Goal: Task Accomplishment & Management: Manage account settings

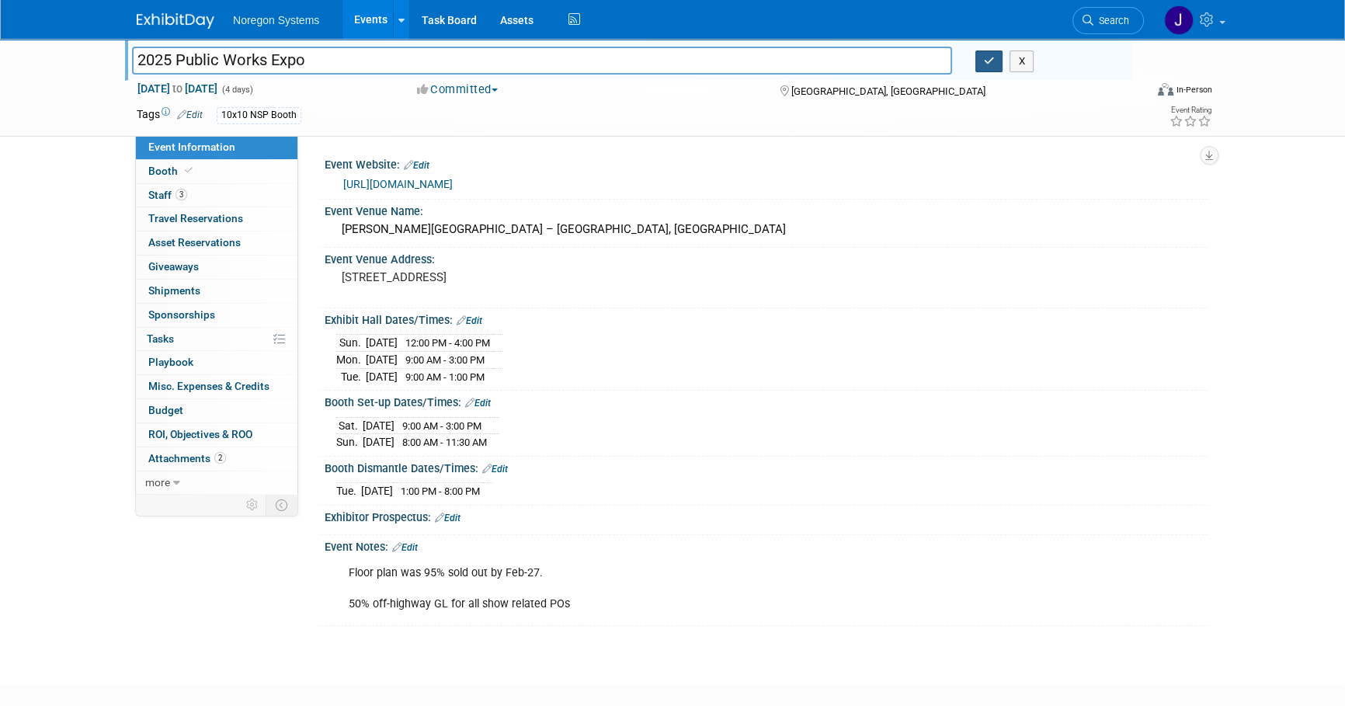
click at [988, 60] on icon "button" at bounding box center [989, 61] width 11 height 10
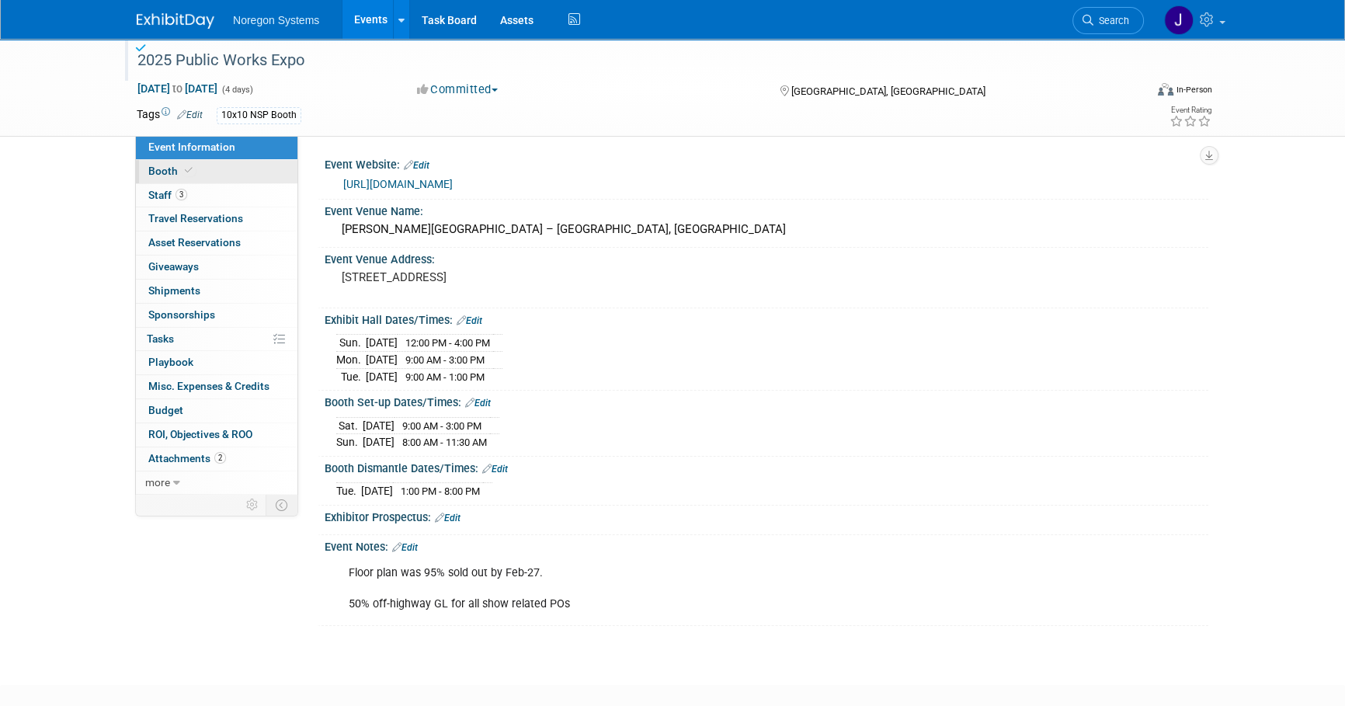
click at [240, 176] on link "Booth" at bounding box center [217, 171] width 162 height 23
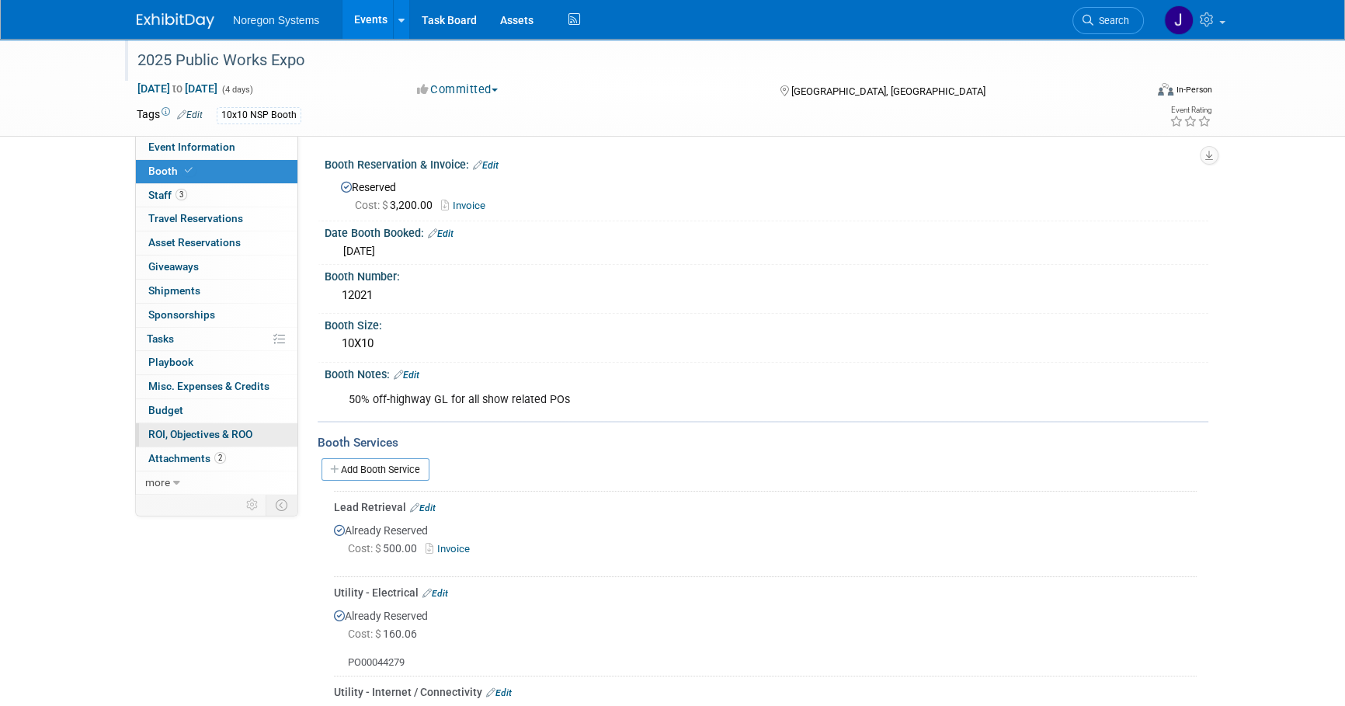
click at [218, 440] on link "0 ROI, Objectives & ROO 0" at bounding box center [217, 434] width 162 height 23
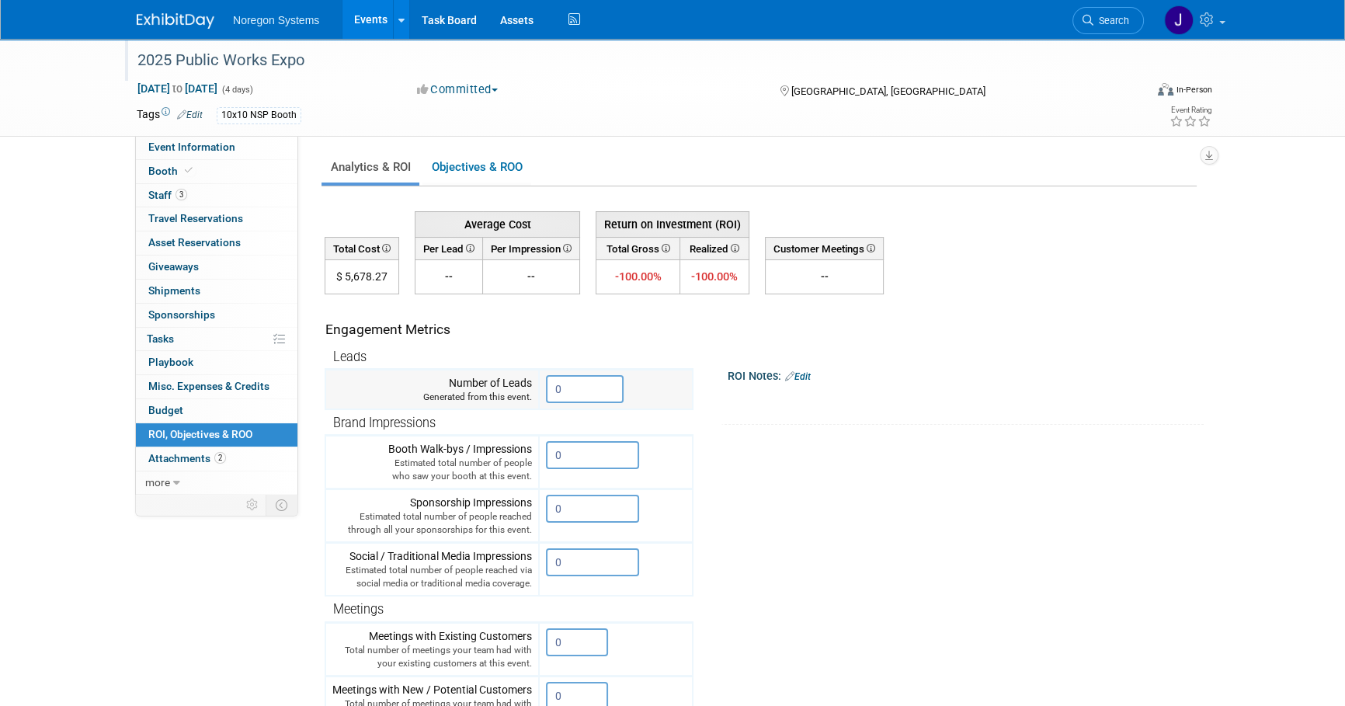
click at [597, 391] on input "0" at bounding box center [585, 389] width 78 height 28
drag, startPoint x: 597, startPoint y: 389, endPoint x: 526, endPoint y: 377, distance: 71.8
click at [526, 377] on tr "Number of Leads Generated from this event. 0" at bounding box center [508, 390] width 367 height 40
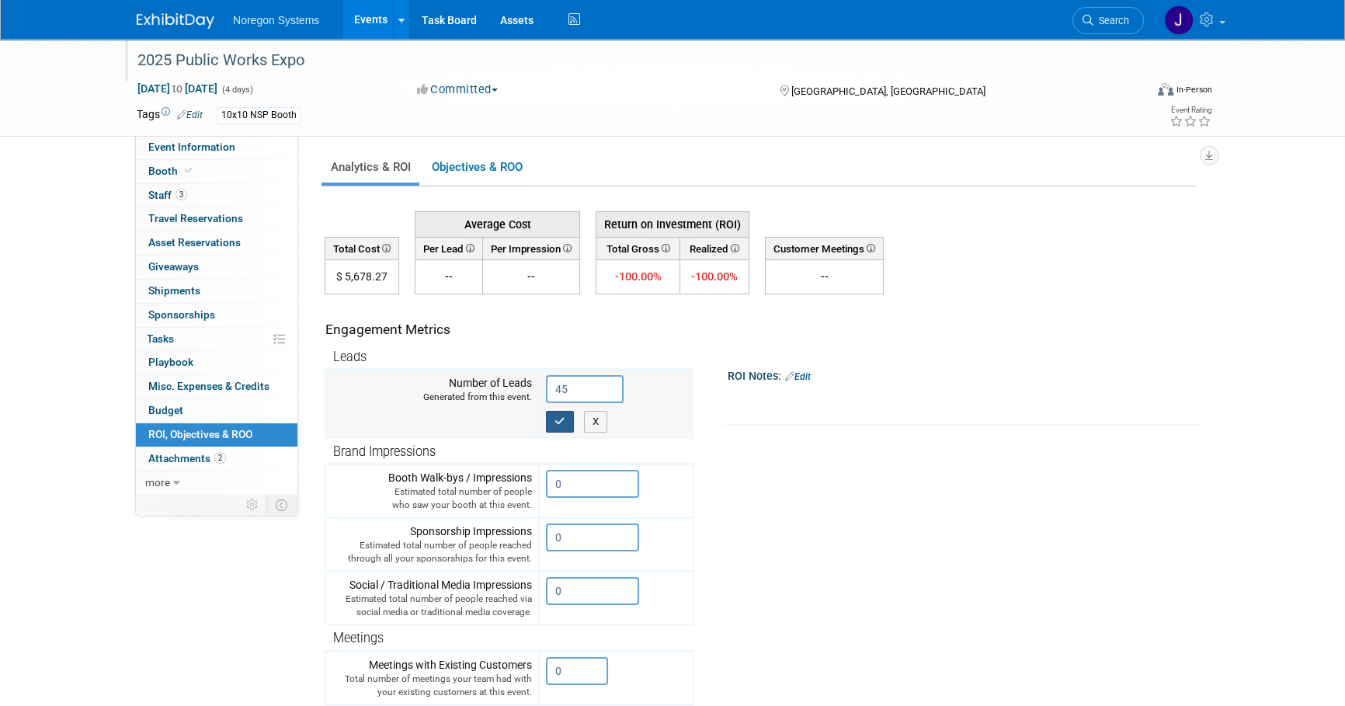
type input "45"
click at [562, 416] on icon "button" at bounding box center [560, 421] width 11 height 10
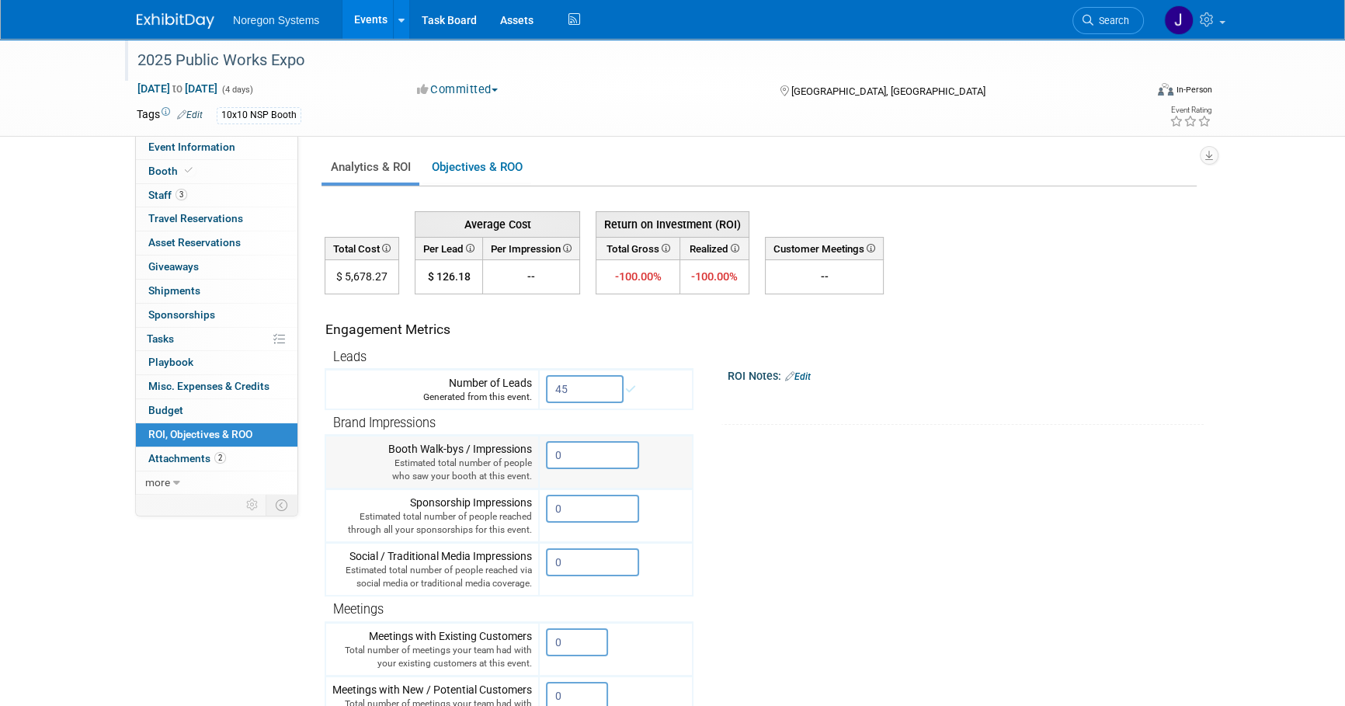
click at [583, 482] on td "0 X" at bounding box center [616, 463] width 154 height 54
drag, startPoint x: 596, startPoint y: 454, endPoint x: 534, endPoint y: 447, distance: 62.5
click at [534, 447] on tr "Booth Walk-bys / Impressions Estimated total number of people who saw your boot…" at bounding box center [508, 463] width 367 height 54
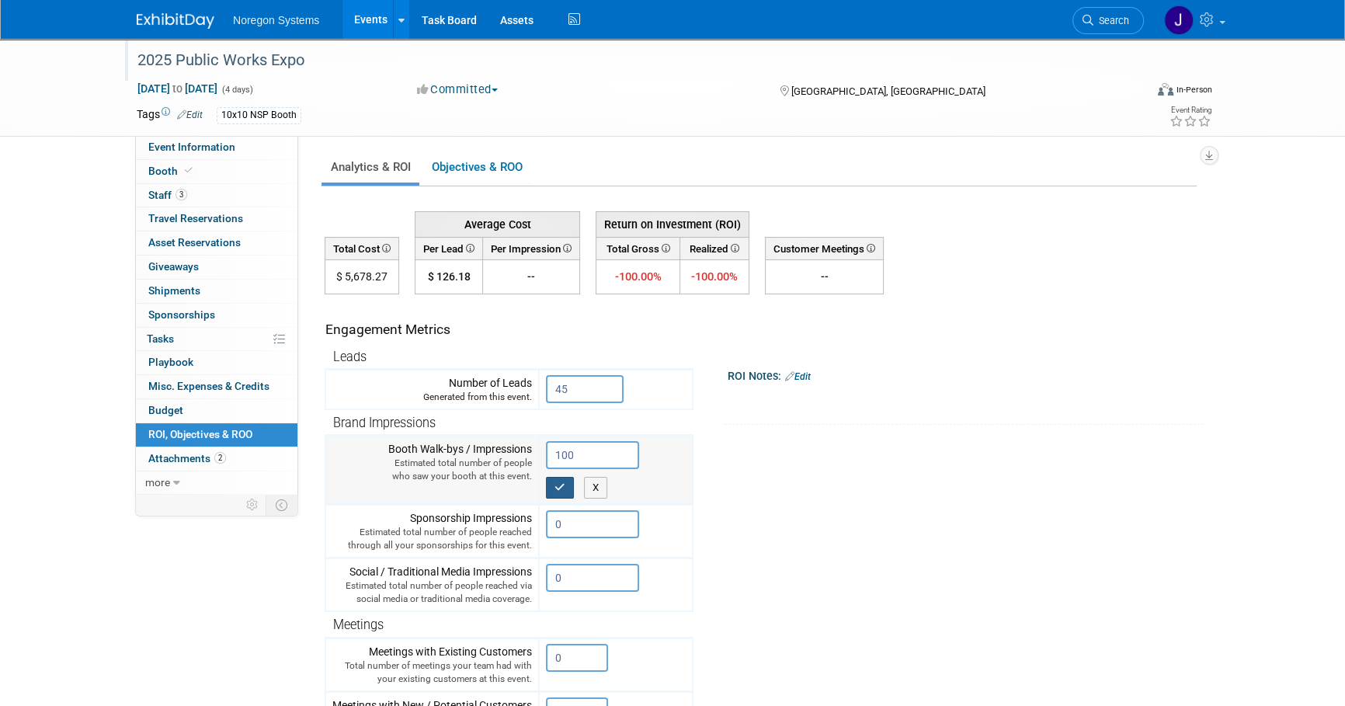
type input "100"
click at [564, 489] on icon "button" at bounding box center [560, 487] width 11 height 10
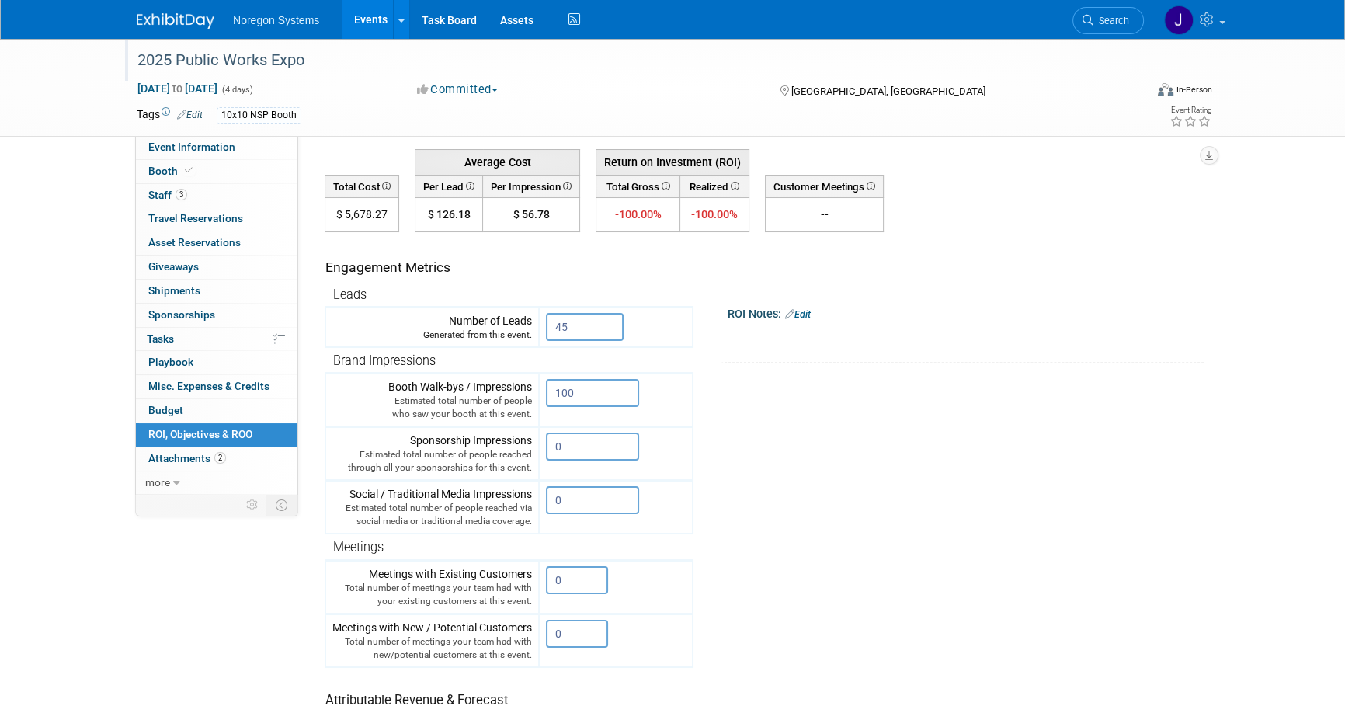
scroll to position [141, 0]
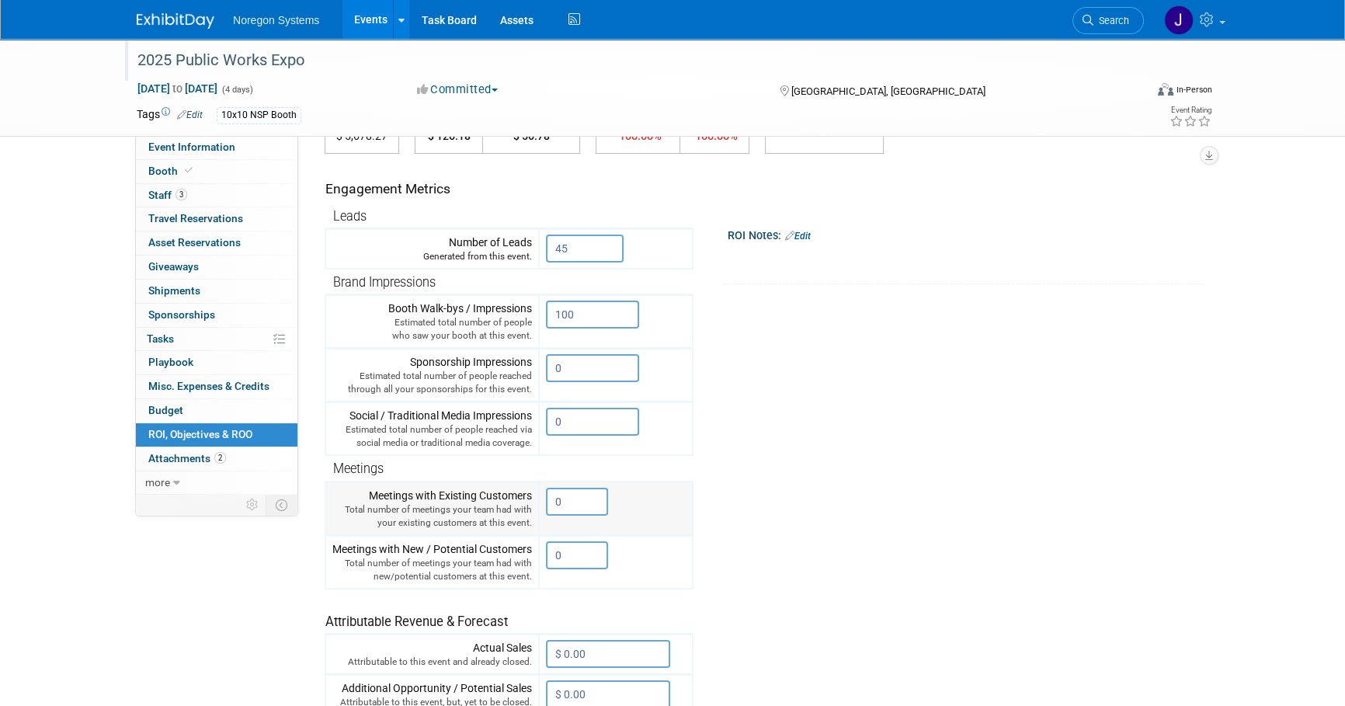
drag, startPoint x: 575, startPoint y: 496, endPoint x: 527, endPoint y: 500, distance: 47.5
click at [527, 500] on tr "Meetings with Existing Customers Total number of meetings your team had with yo…" at bounding box center [508, 509] width 367 height 54
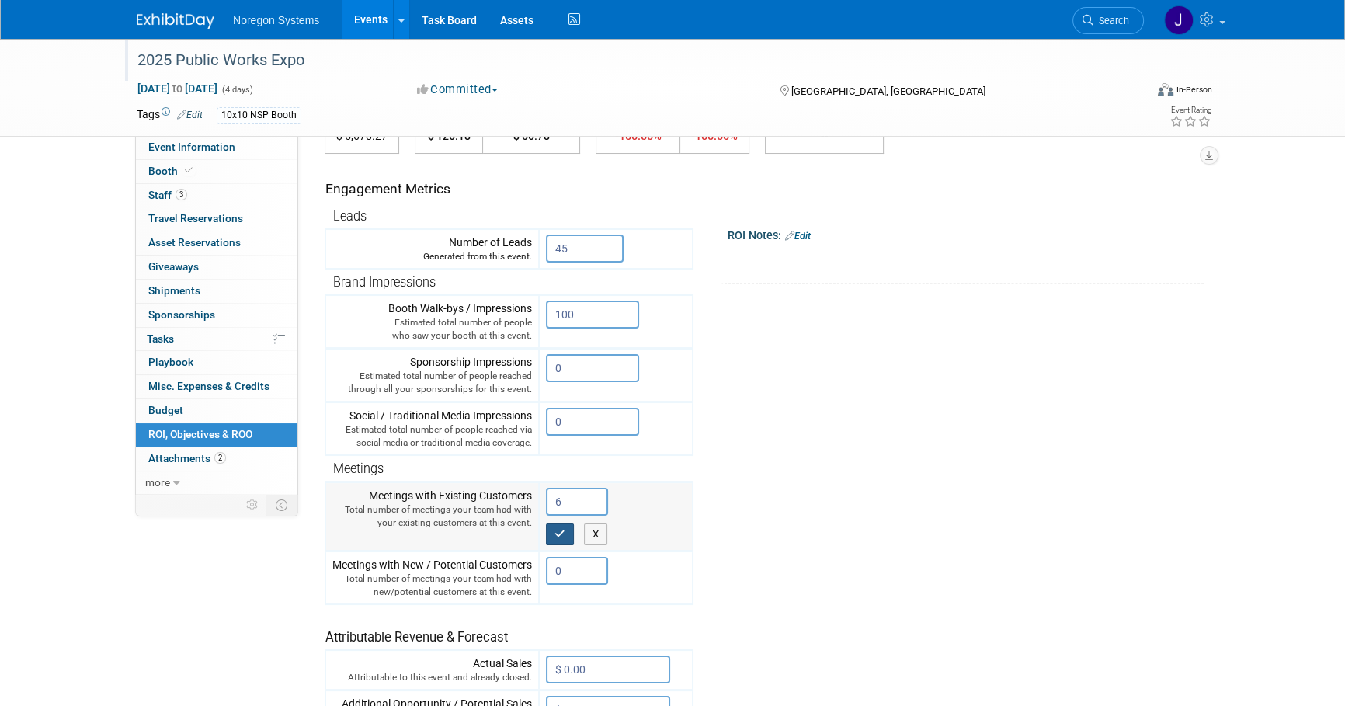
type input "6"
click at [564, 535] on icon "button" at bounding box center [560, 534] width 11 height 10
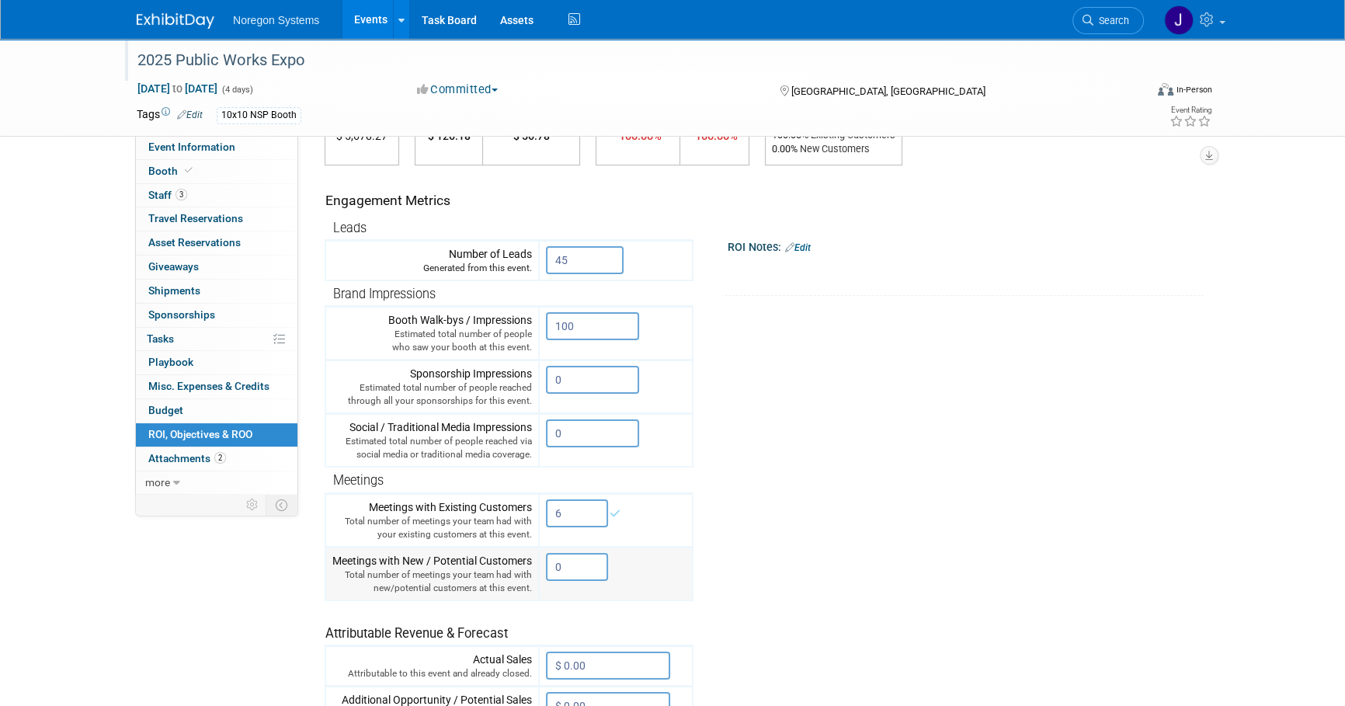
drag, startPoint x: 572, startPoint y: 567, endPoint x: 528, endPoint y: 566, distance: 43.5
click at [528, 566] on tr "Meetings with New / Potential Customers Total number of meetings your team had …" at bounding box center [508, 574] width 367 height 54
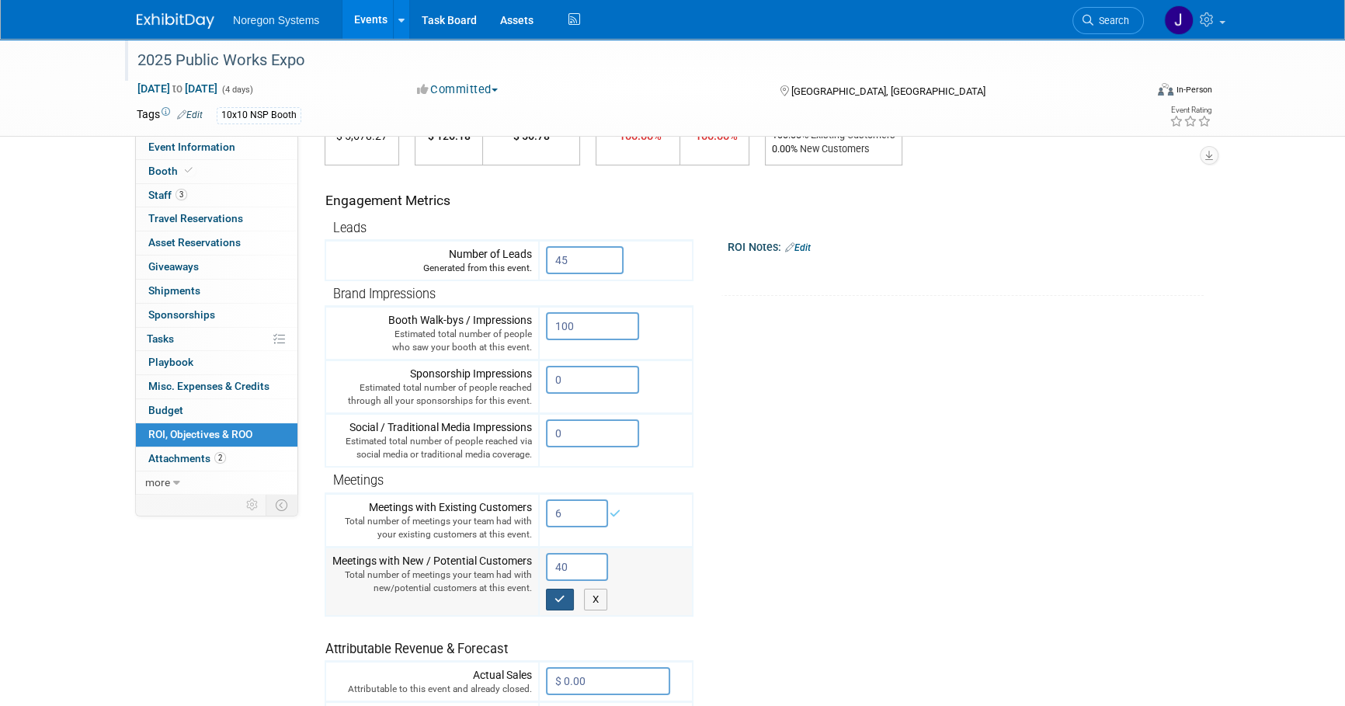
type input "40"
click at [561, 600] on button "button" at bounding box center [560, 600] width 28 height 22
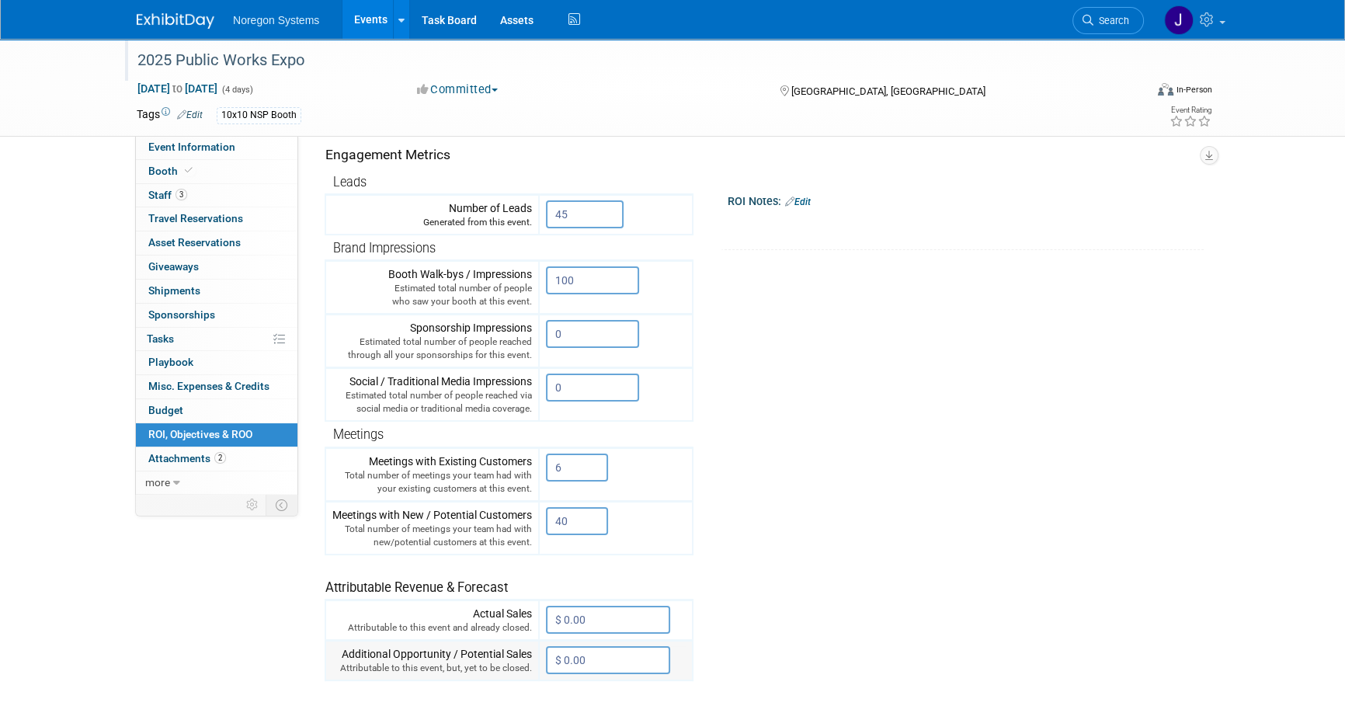
scroll to position [353, 0]
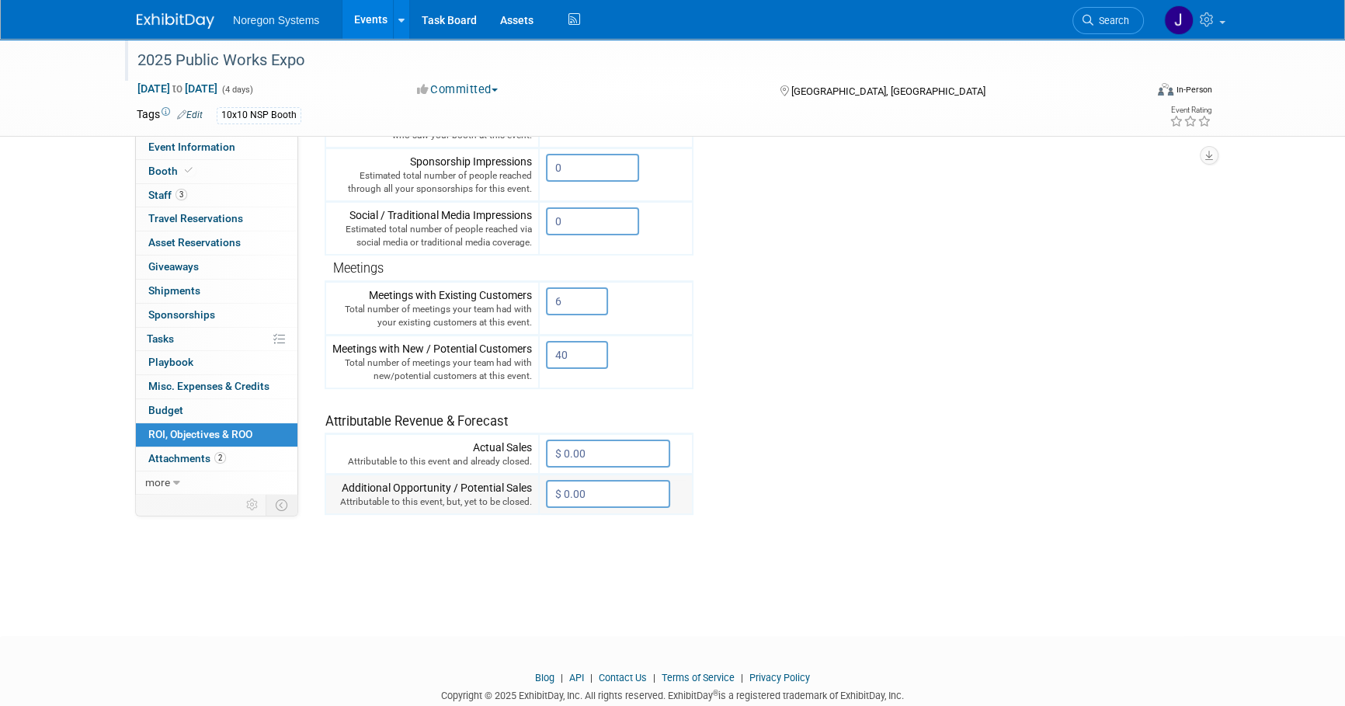
click at [606, 487] on input "$ 0.00" at bounding box center [608, 494] width 124 height 28
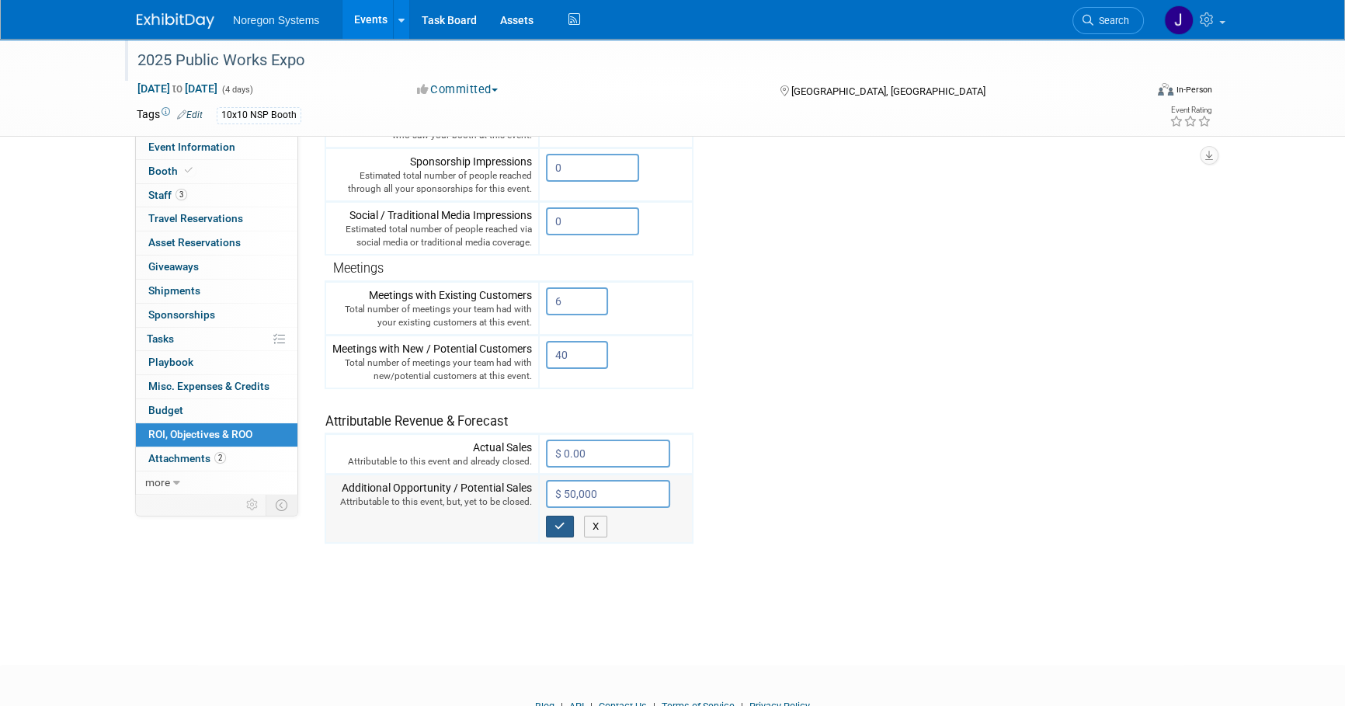
type input "$ 50,000.00"
click at [567, 527] on button "button" at bounding box center [560, 527] width 28 height 22
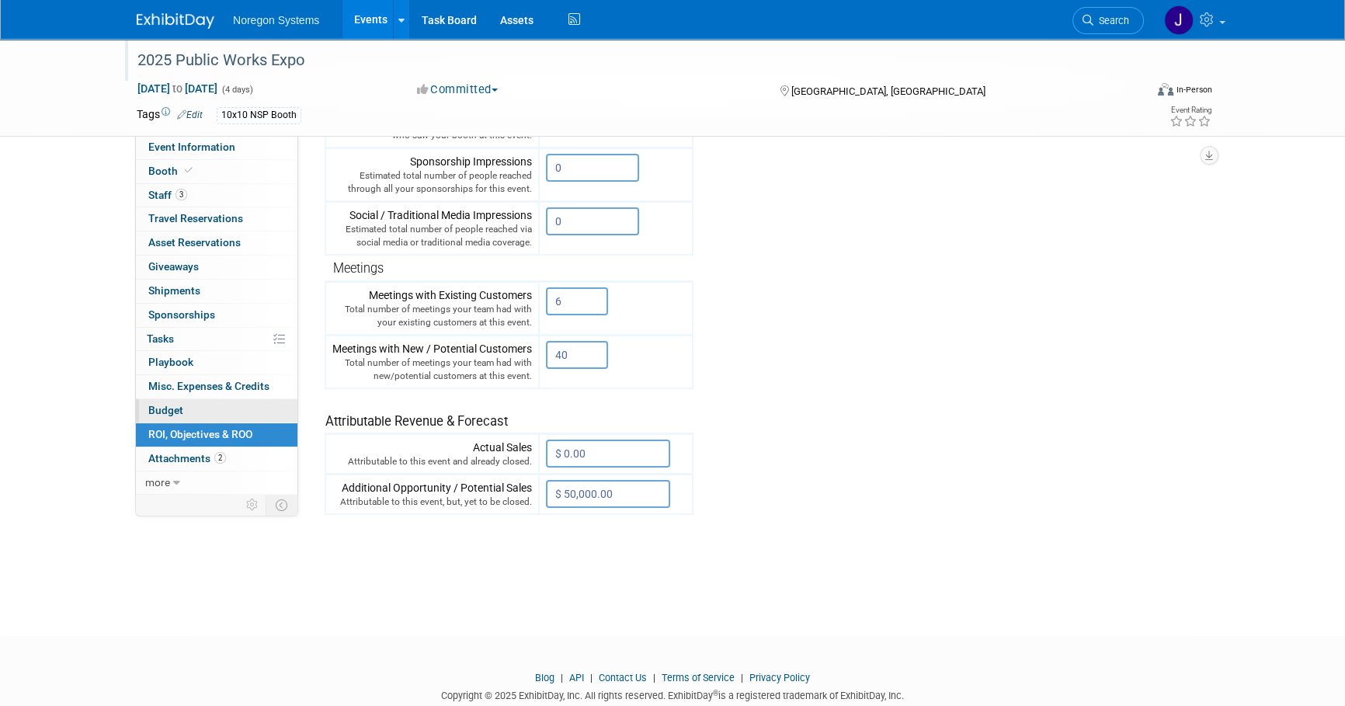
click at [213, 402] on link "Budget" at bounding box center [217, 410] width 162 height 23
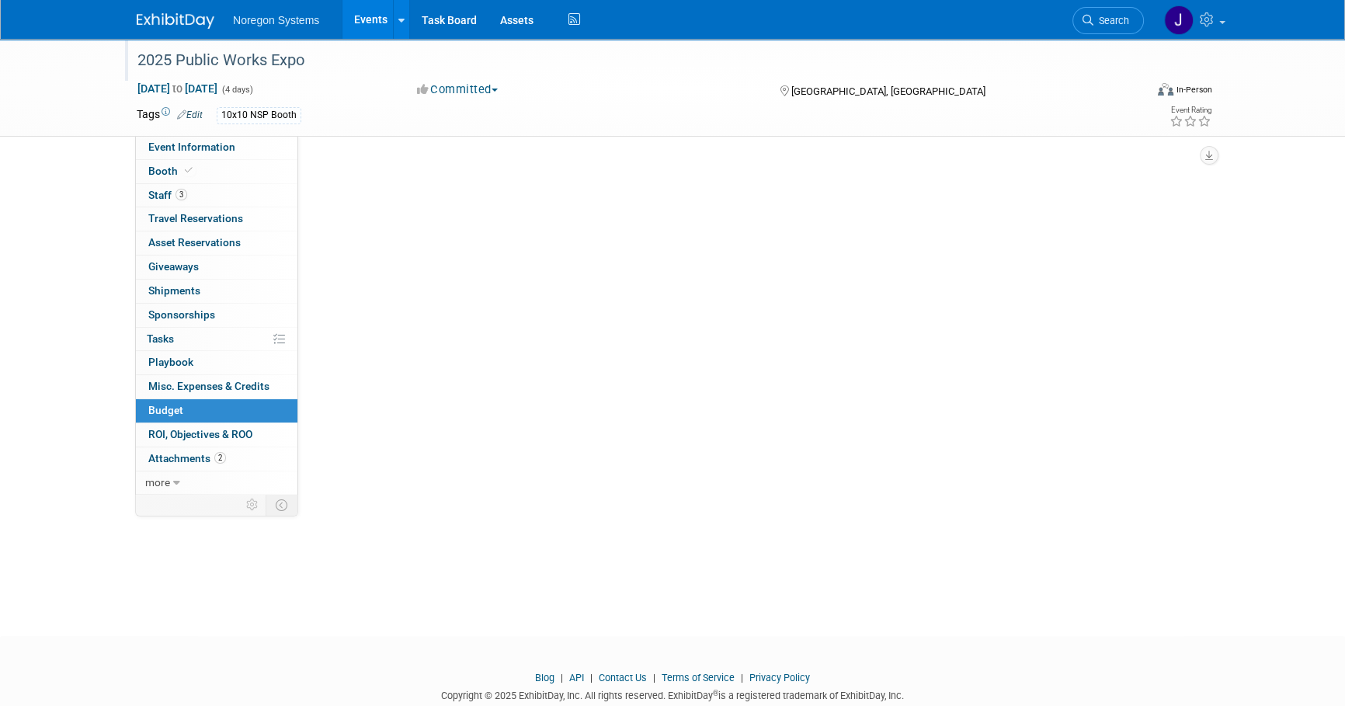
scroll to position [0, 0]
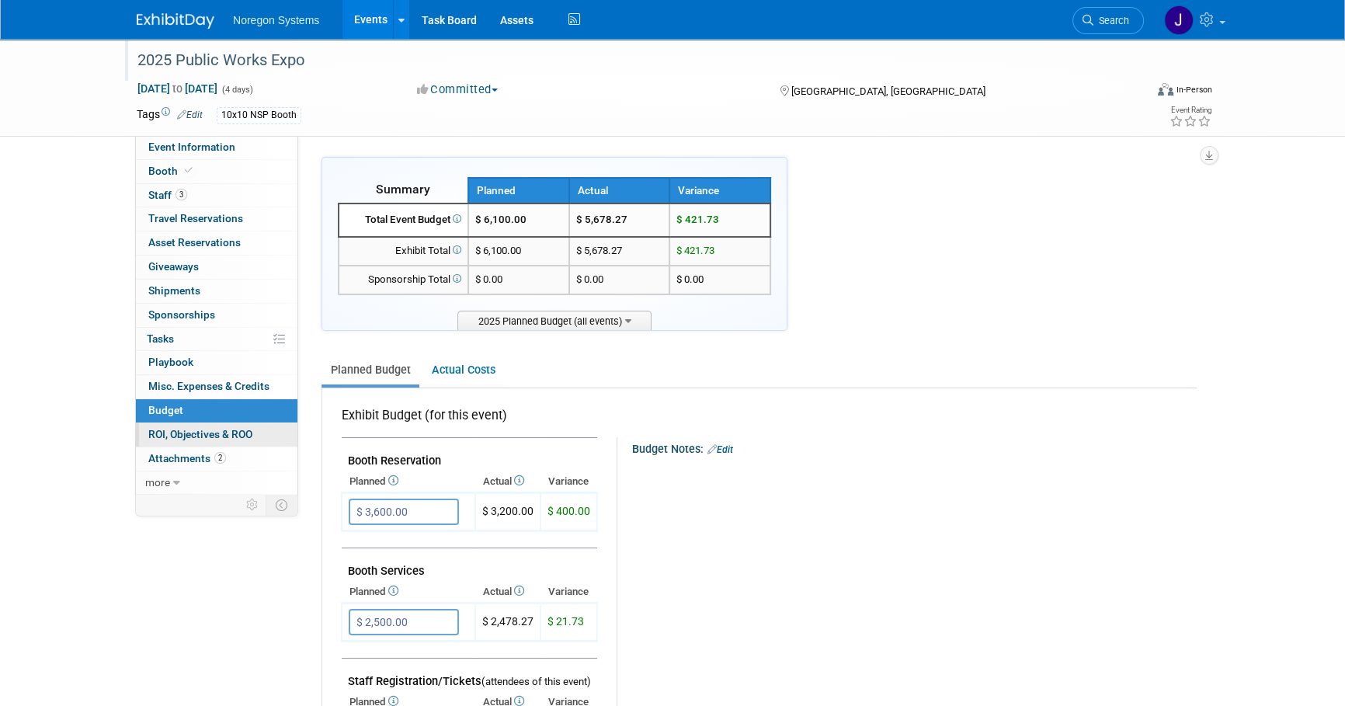
click at [218, 431] on span "ROI, Objectives & ROO 0" at bounding box center [200, 434] width 104 height 12
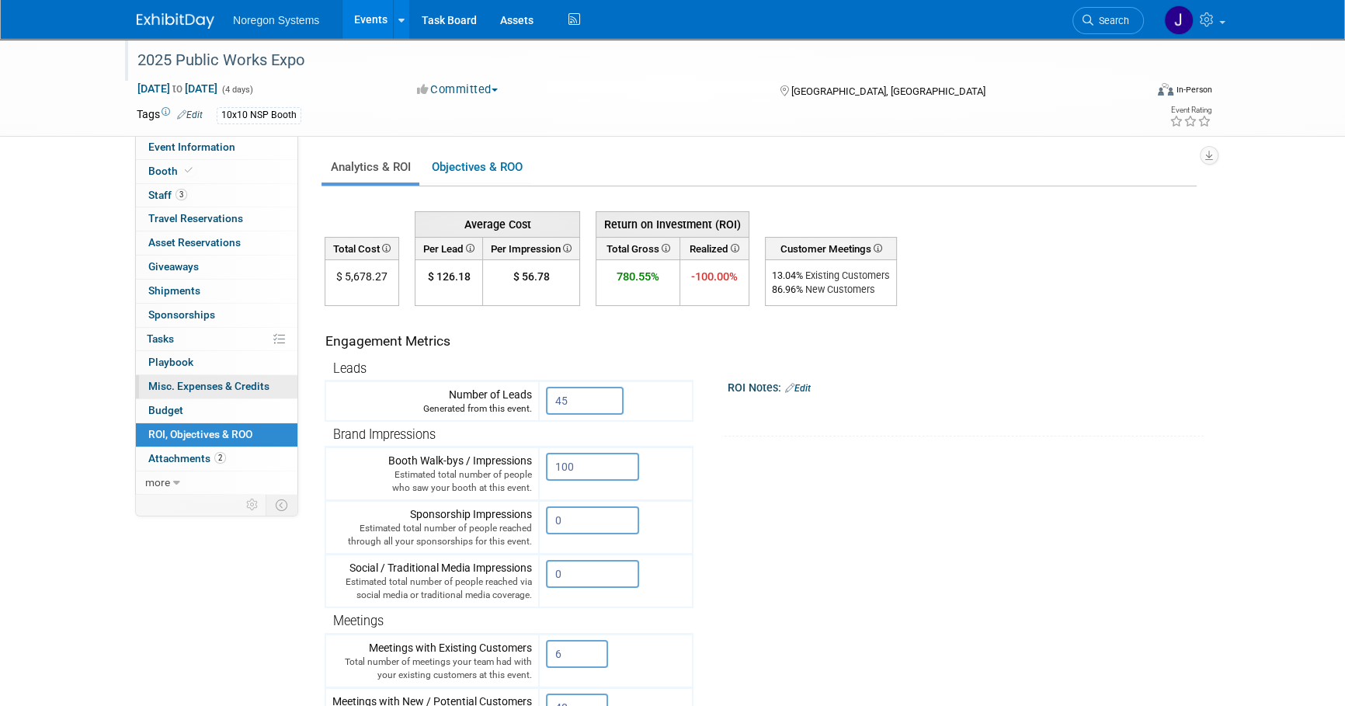
click at [226, 380] on span "Misc. Expenses & Credits 0" at bounding box center [208, 386] width 121 height 12
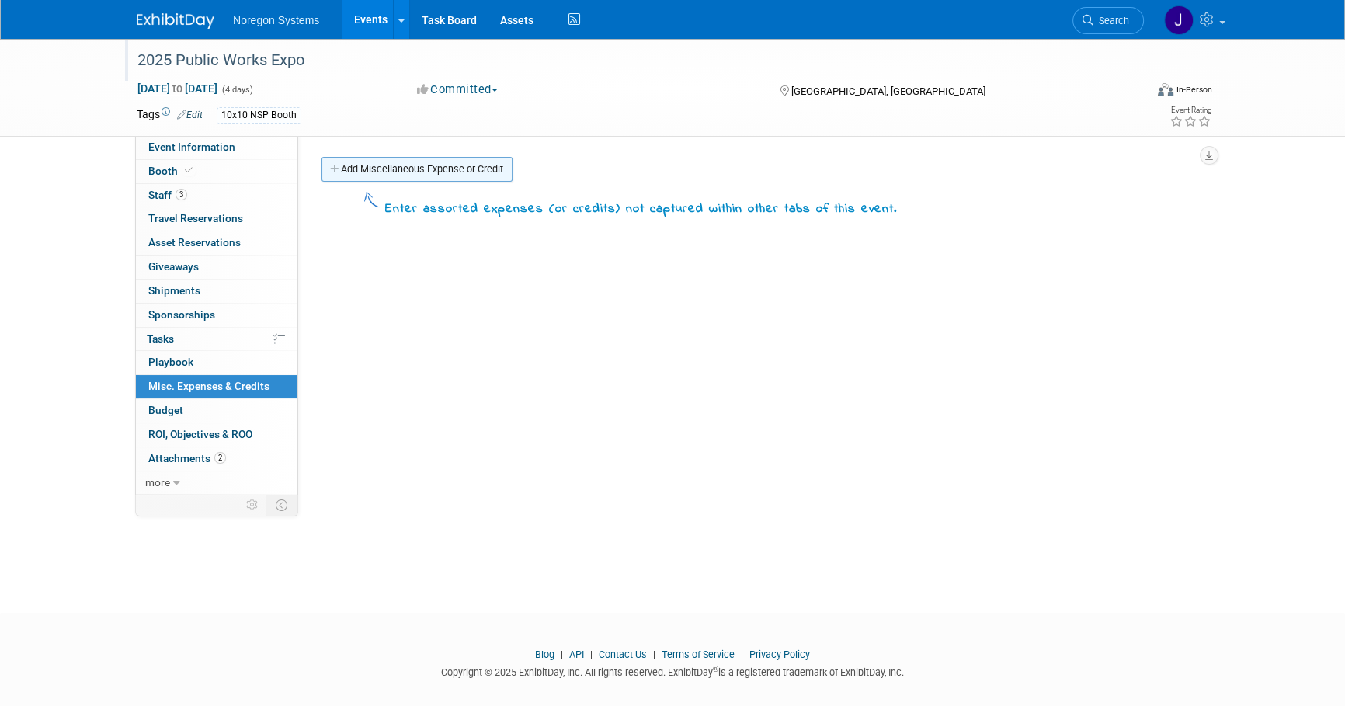
click at [451, 165] on link "Add Miscellaneous Expense or Credit" at bounding box center [417, 169] width 191 height 25
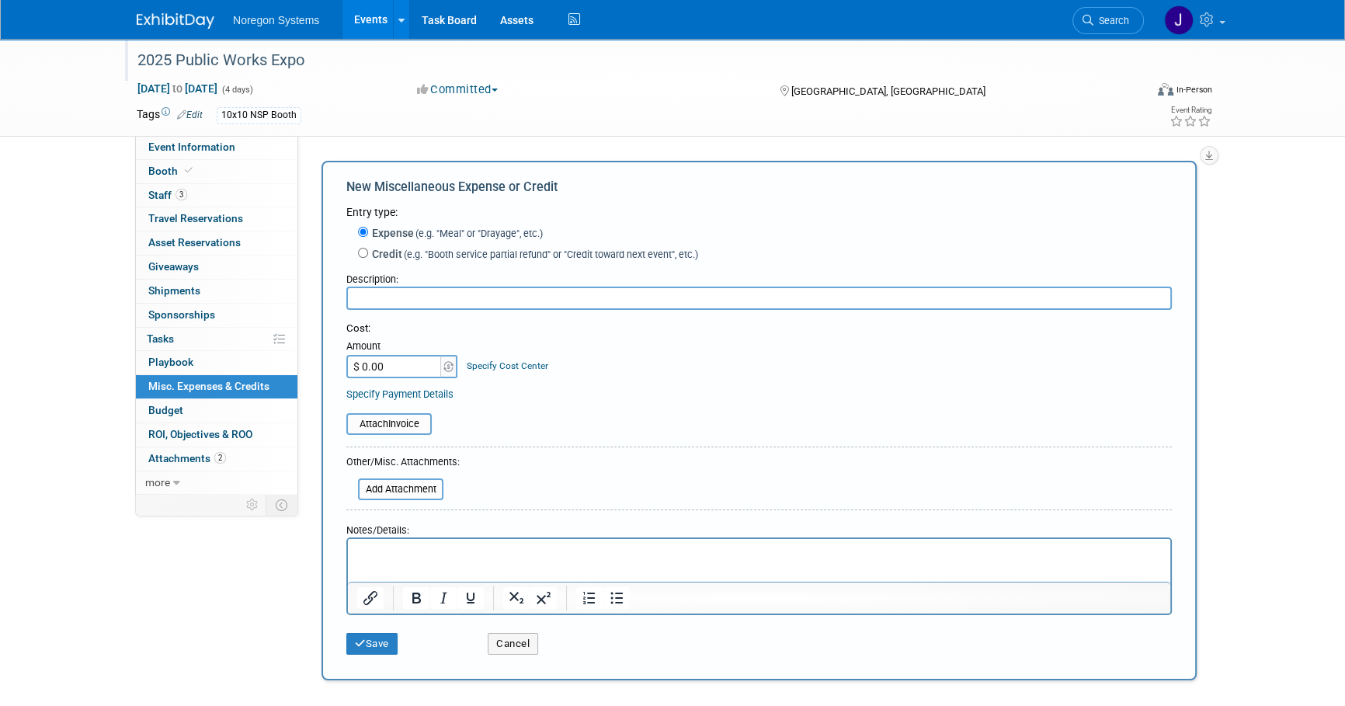
click at [431, 305] on input "text" at bounding box center [759, 298] width 826 height 23
paste input "1,700.00"
type input "1,700.00"
paste input "1,70"
type input "$ 1,700.00"
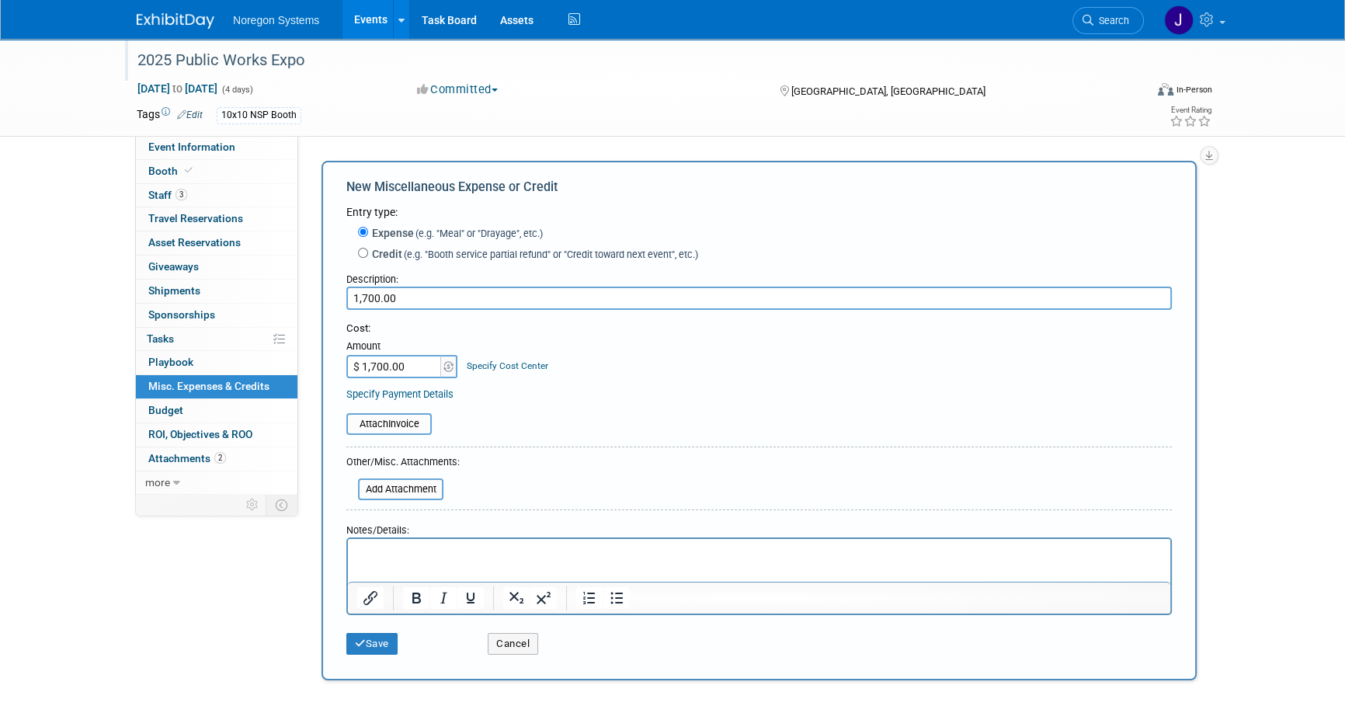
drag, startPoint x: 412, startPoint y: 301, endPoint x: 420, endPoint y: 301, distance: 8.5
click at [412, 301] on input "1,700.00" at bounding box center [759, 298] width 826 height 23
drag, startPoint x: 420, startPoint y: 301, endPoint x: 301, endPoint y: 301, distance: 119.6
click at [301, 301] on div "Event Website: Edit [URL][DOMAIN_NAME] Event Venue Name: [PERSON_NAME][GEOGRAPH…" at bounding box center [753, 315] width 910 height 358
paste input "[PERSON_NAME]"
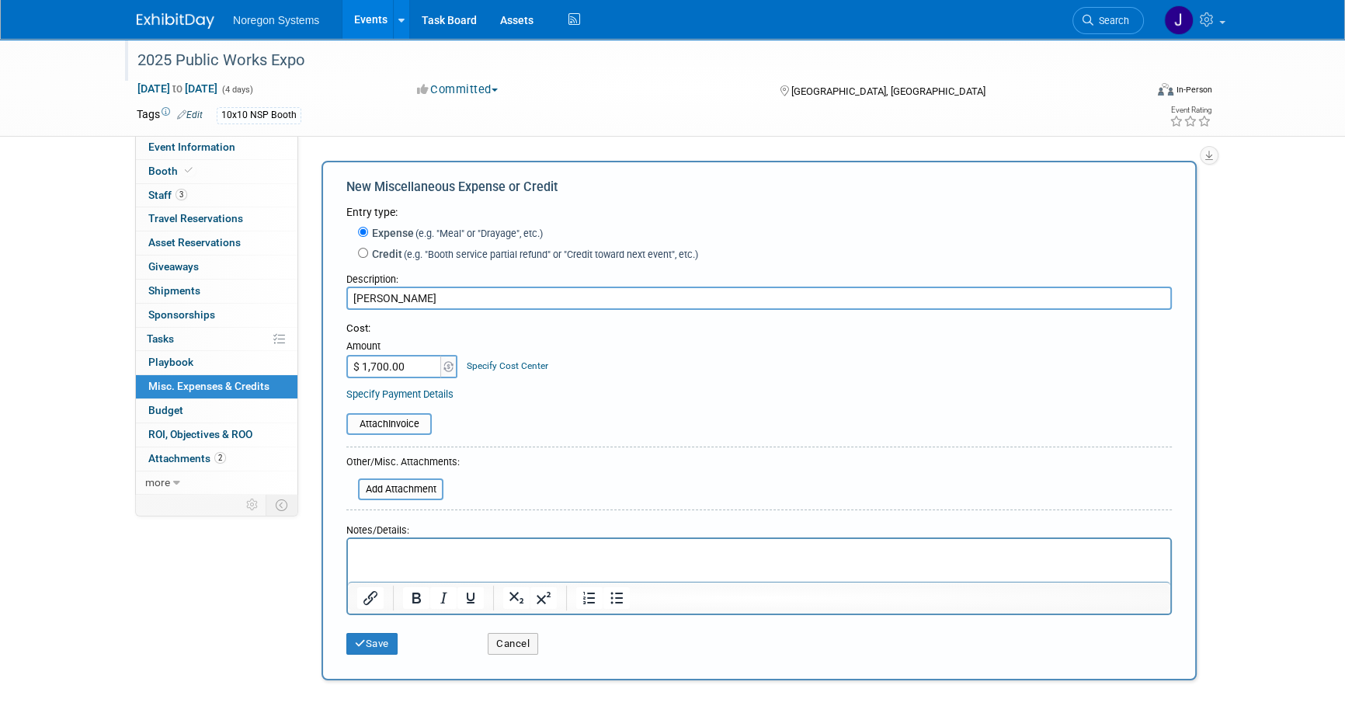
type input "[PERSON_NAME]"
click at [666, 377] on div "Cost: Amount $ 1,700.00 Specify Cost Center Cost Center -- Not Specified --" at bounding box center [759, 350] width 826 height 57
click at [380, 649] on button "Save" at bounding box center [371, 644] width 51 height 22
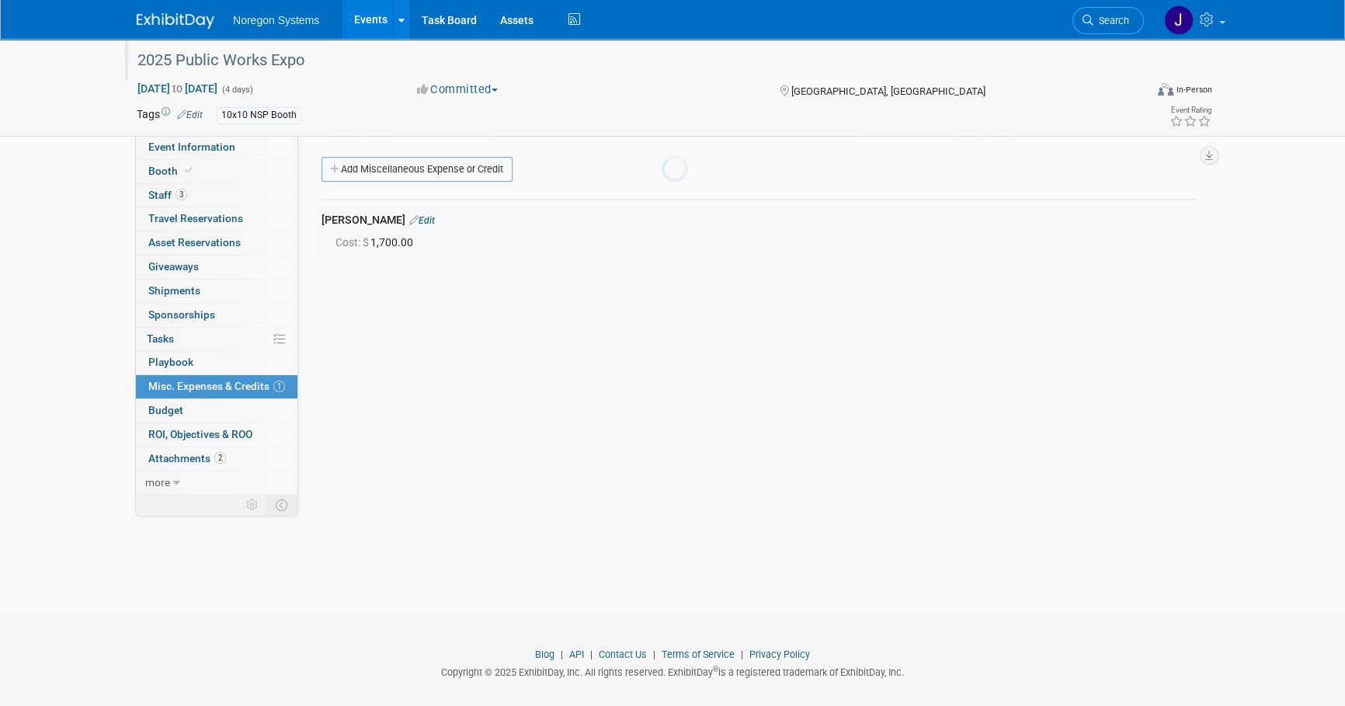
scroll to position [16, 0]
